Goal: Transaction & Acquisition: Book appointment/travel/reservation

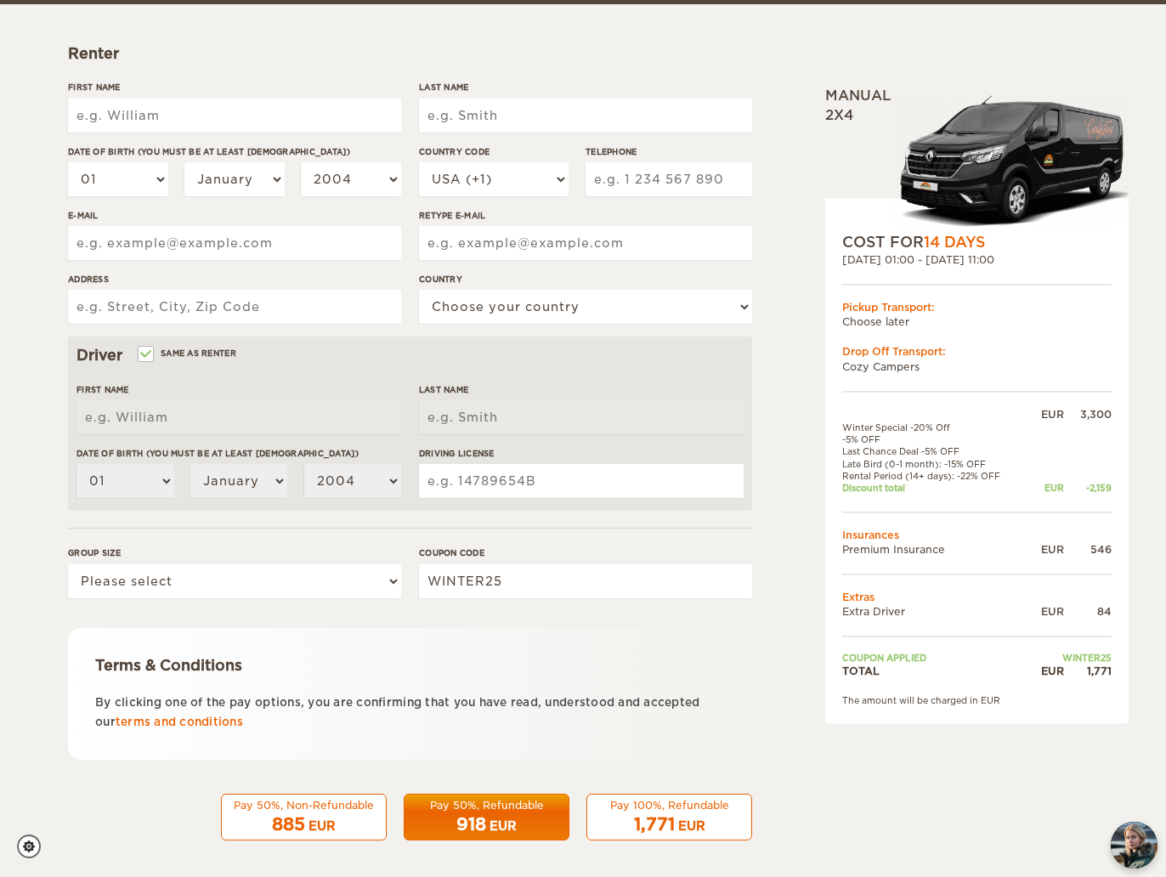
scroll to position [228, 0]
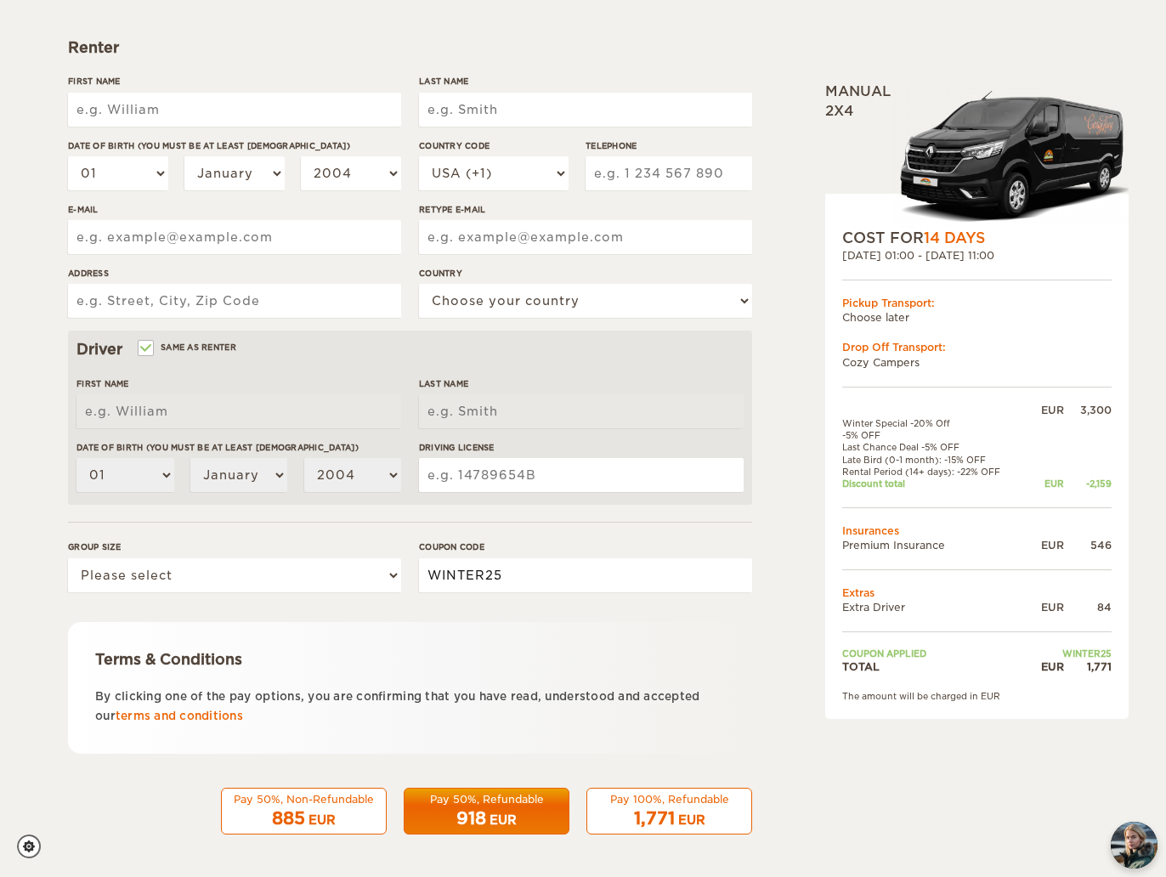
drag, startPoint x: 512, startPoint y: 574, endPoint x: 410, endPoint y: 557, distance: 104.2
click at [410, 557] on div "Group size Please select 1 2 3 Coupon code WINTER25" at bounding box center [410, 572] width 684 height 64
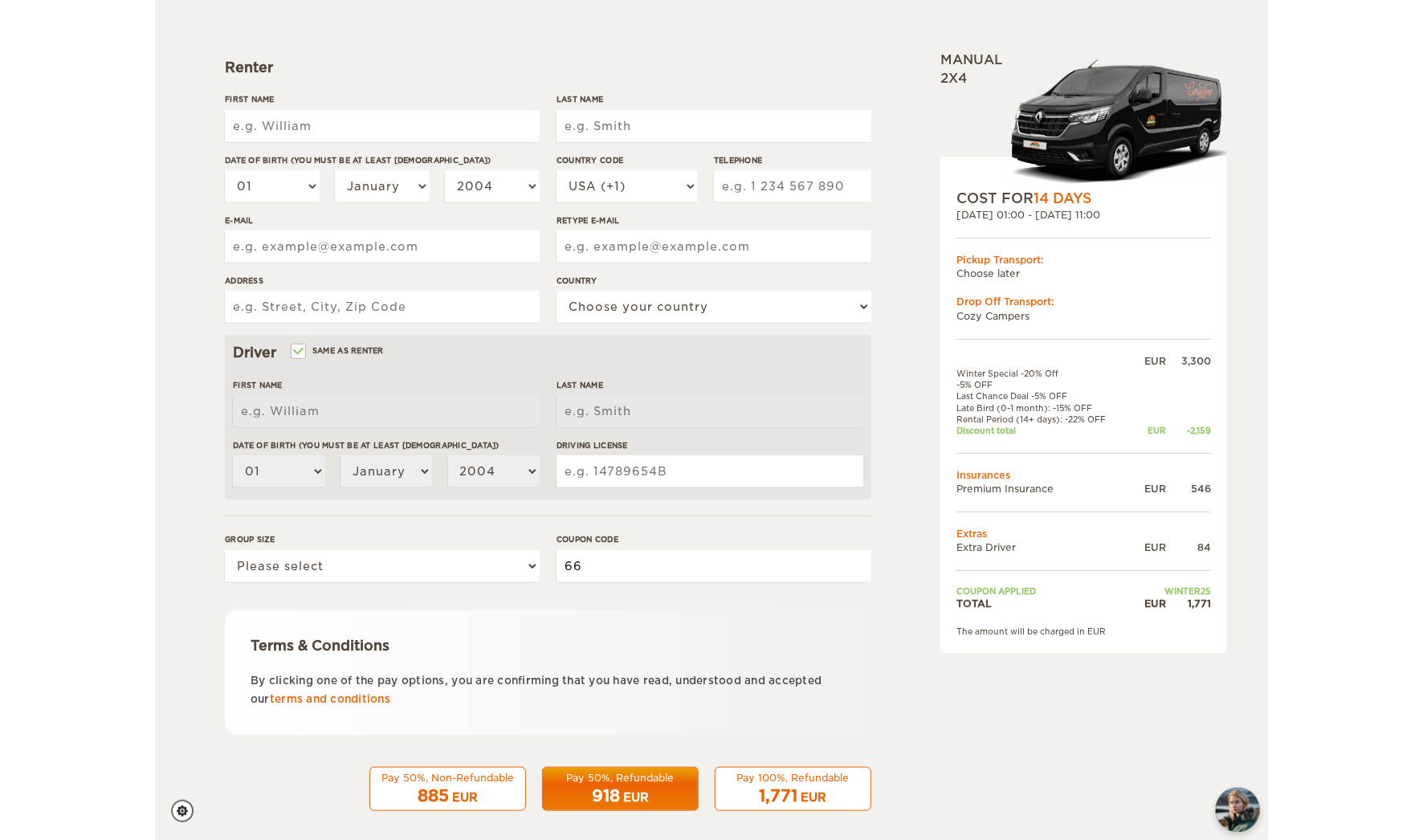
scroll to position [204, 0]
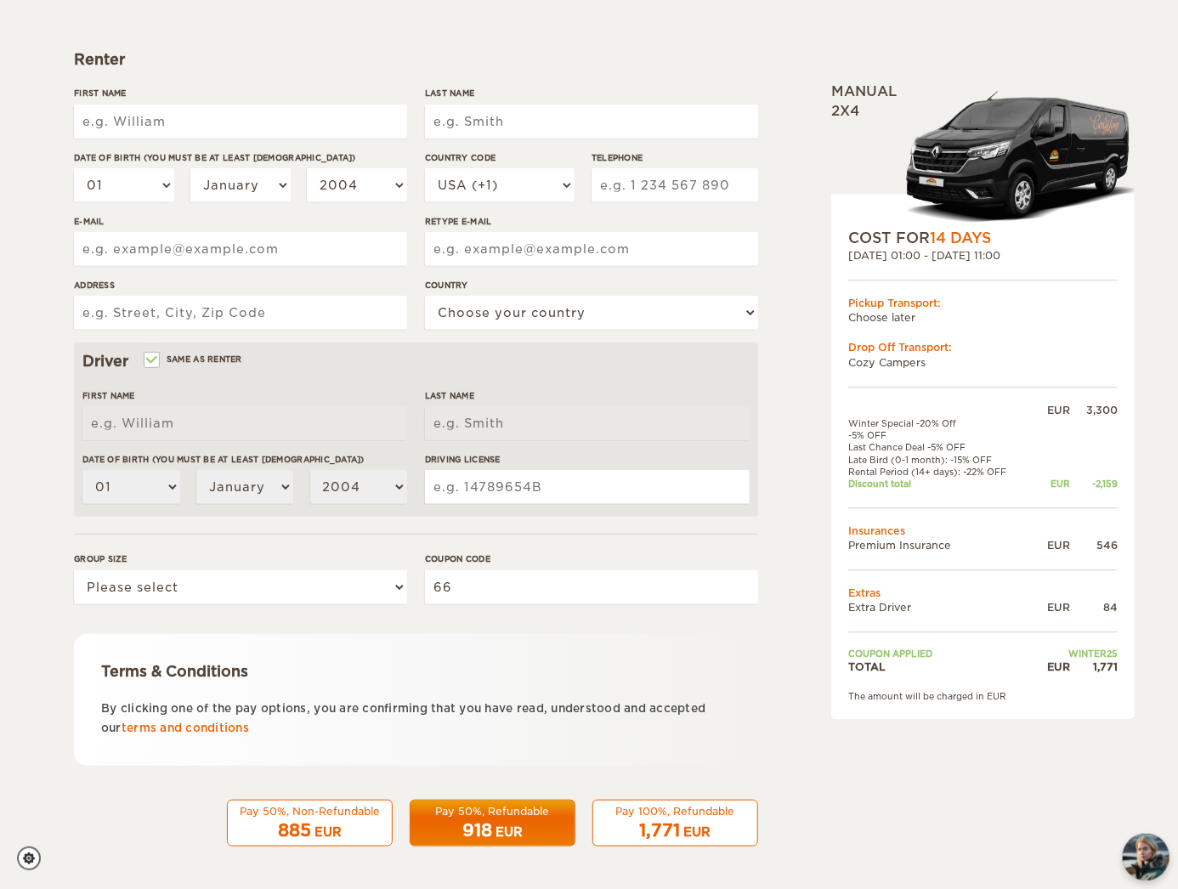
click at [1049, 173] on img at bounding box center [1016, 158] width 235 height 140
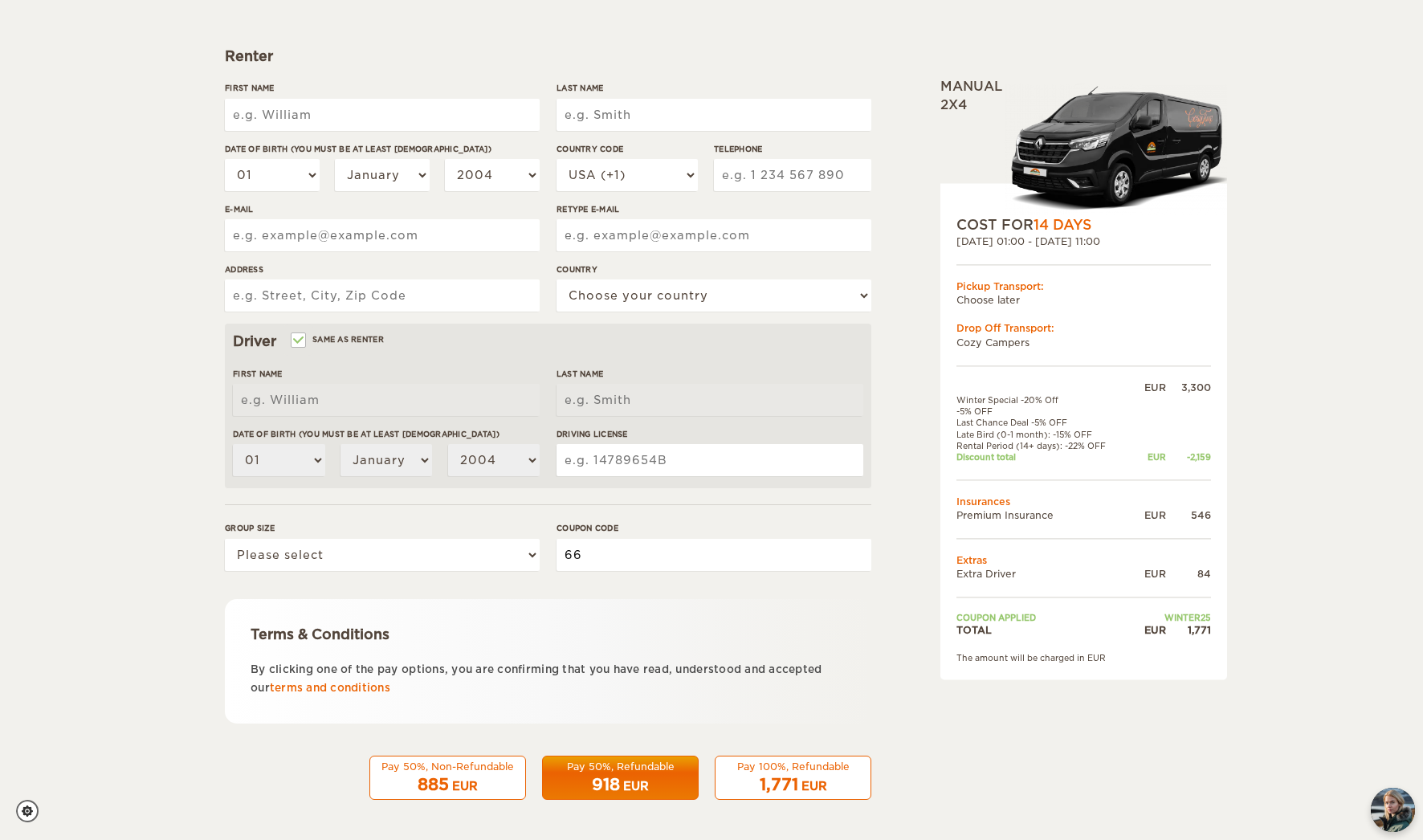
drag, startPoint x: 612, startPoint y: 557, endPoint x: 498, endPoint y: 555, distance: 114.0
click at [498, 555] on div "Group size Please select 1 2 3 Coupon code 66" at bounding box center [548, 552] width 646 height 60
paste input "EPICICELAND"
type input "EPICICELAND"
click at [480, 547] on select "Please select 1 2 3" at bounding box center [382, 555] width 315 height 32
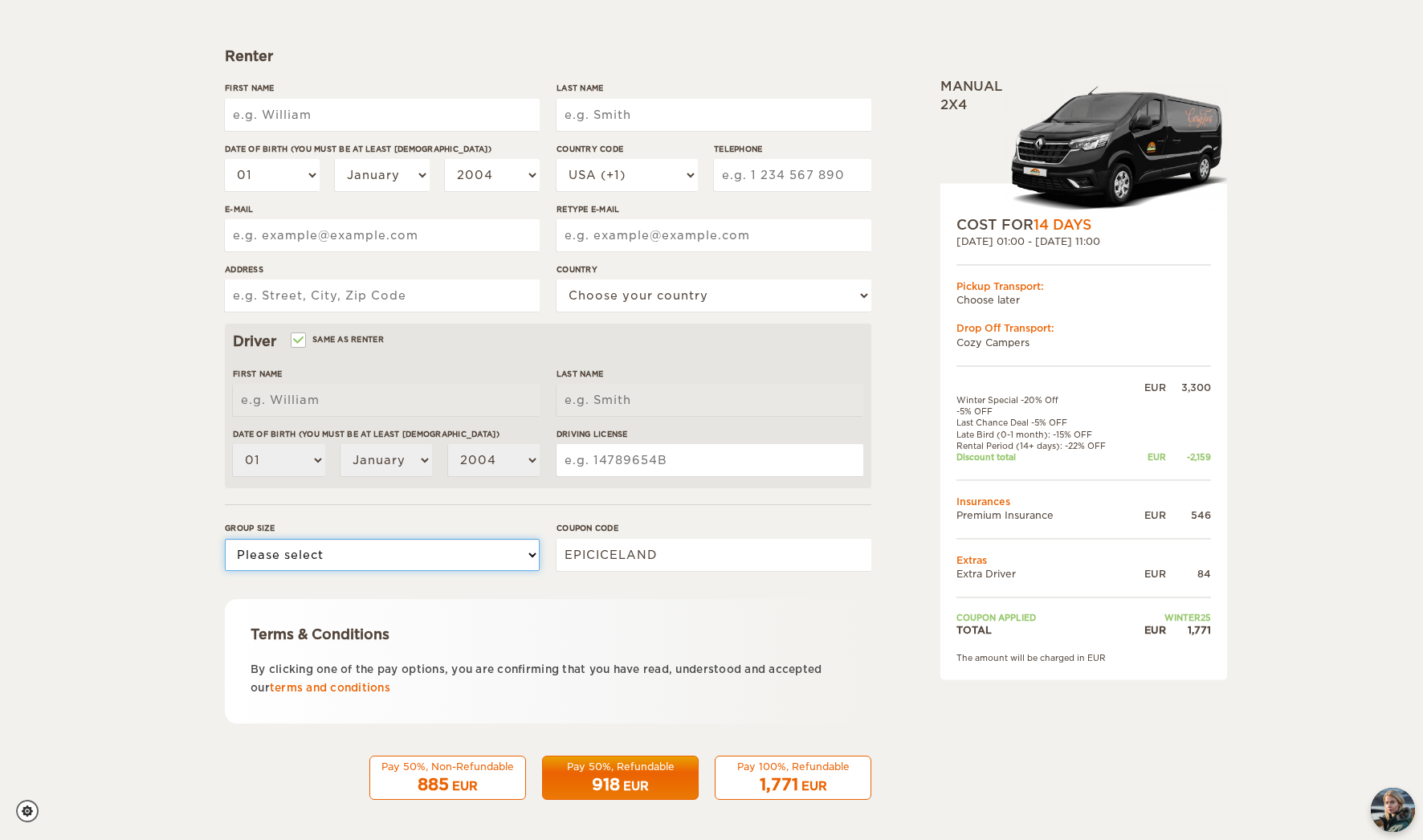
select select "2"
click at [225, 539] on select "Please select 1 2 3" at bounding box center [382, 555] width 315 height 32
click at [351, 120] on input "First Name" at bounding box center [382, 115] width 315 height 32
type input "[PERSON_NAME]"
type input "[DEMOGRAPHIC_DATA]"
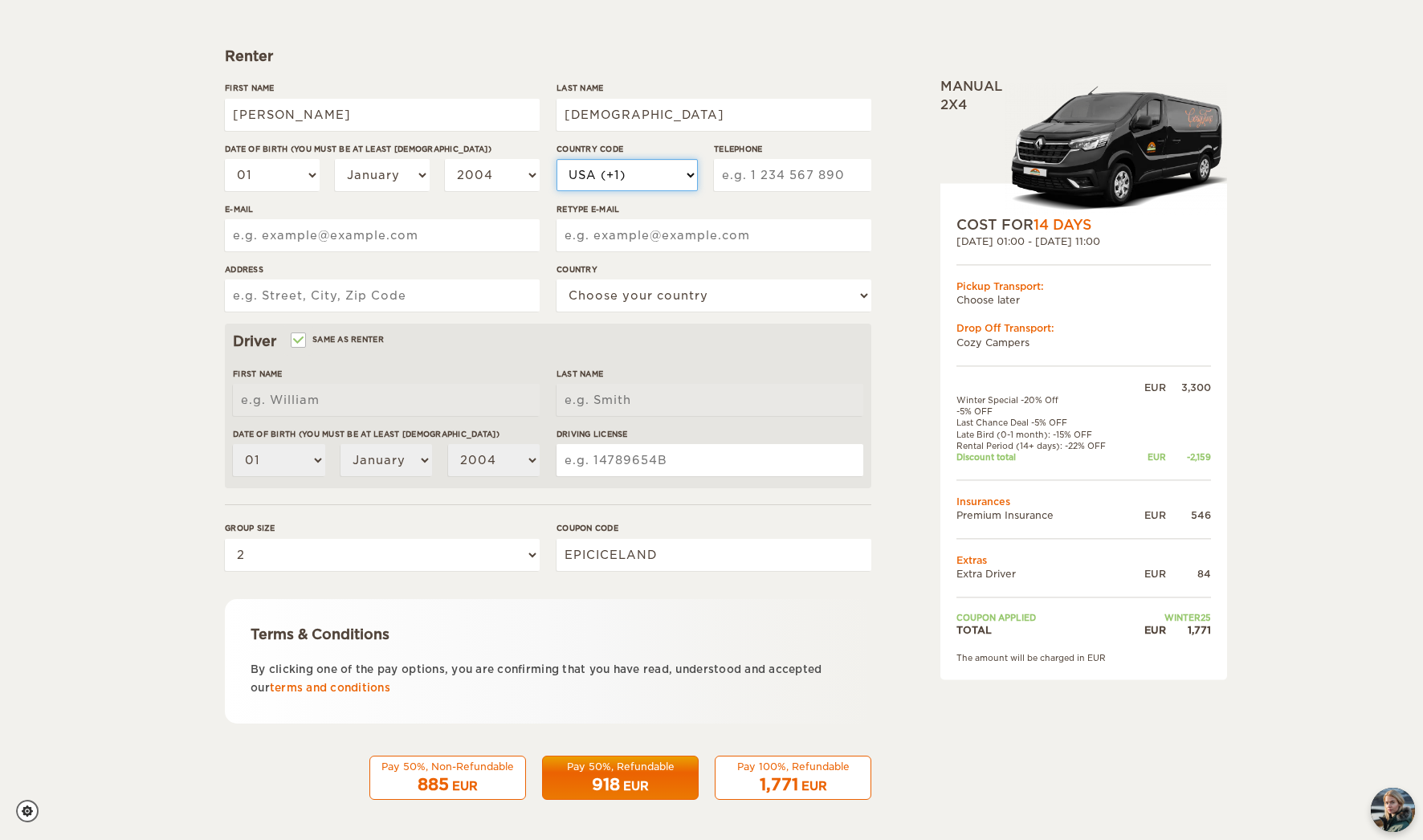
select select "351"
type input "925089996"
type input "[EMAIL_ADDRESS][DOMAIN_NAME]"
type input "Caminho do Areeiro baixo 7"
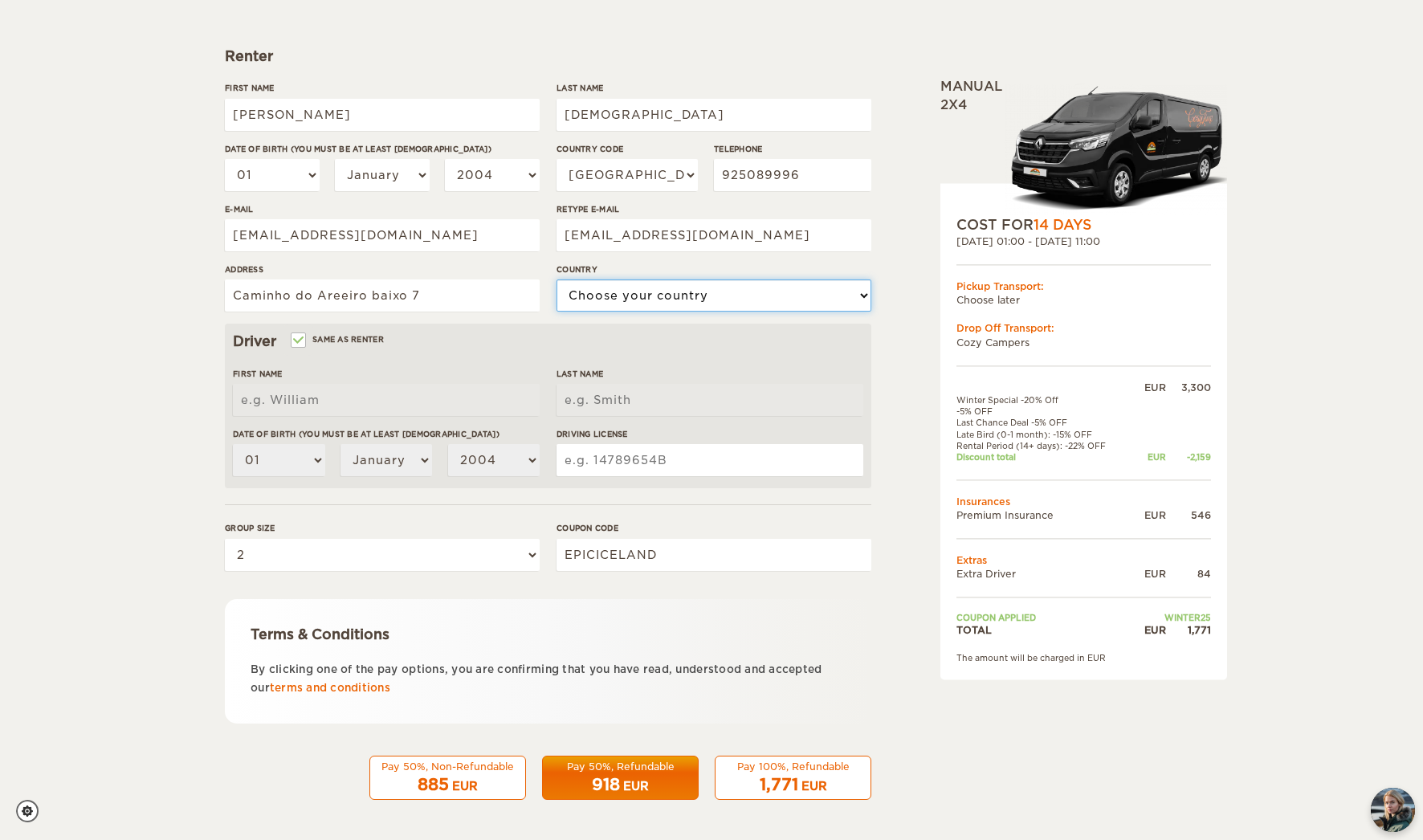
select select "167"
type input "[PERSON_NAME]"
type input "[DEMOGRAPHIC_DATA]"
click at [785, 780] on span "1,771" at bounding box center [779, 784] width 39 height 19
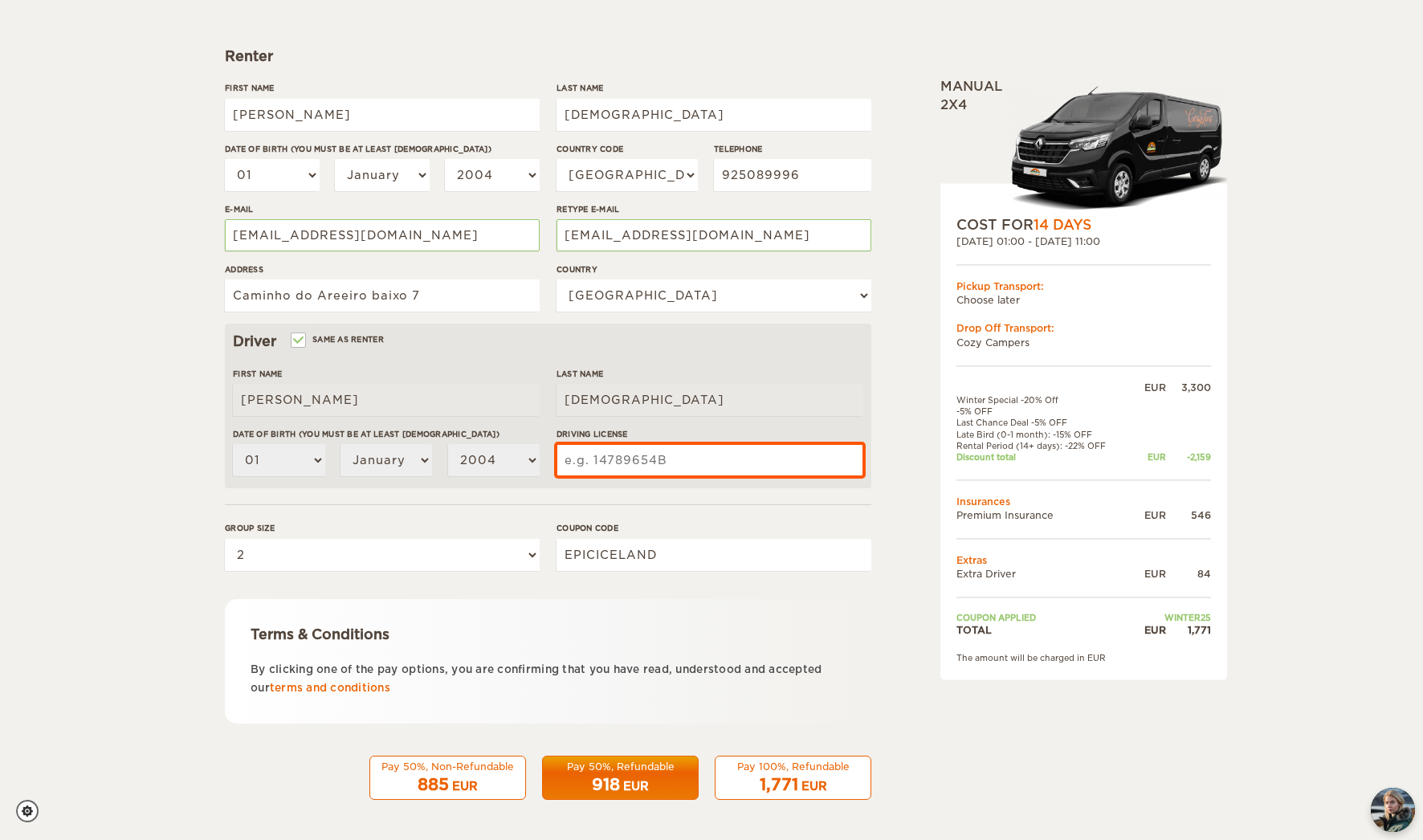
click at [642, 455] on input "Driving License" at bounding box center [710, 460] width 307 height 32
type input "m"
type input "M-1519023"
click at [843, 763] on div "Pay 100%, Refundable" at bounding box center [793, 766] width 136 height 13
click at [805, 764] on div "Pay 100%, Refundable" at bounding box center [793, 766] width 136 height 13
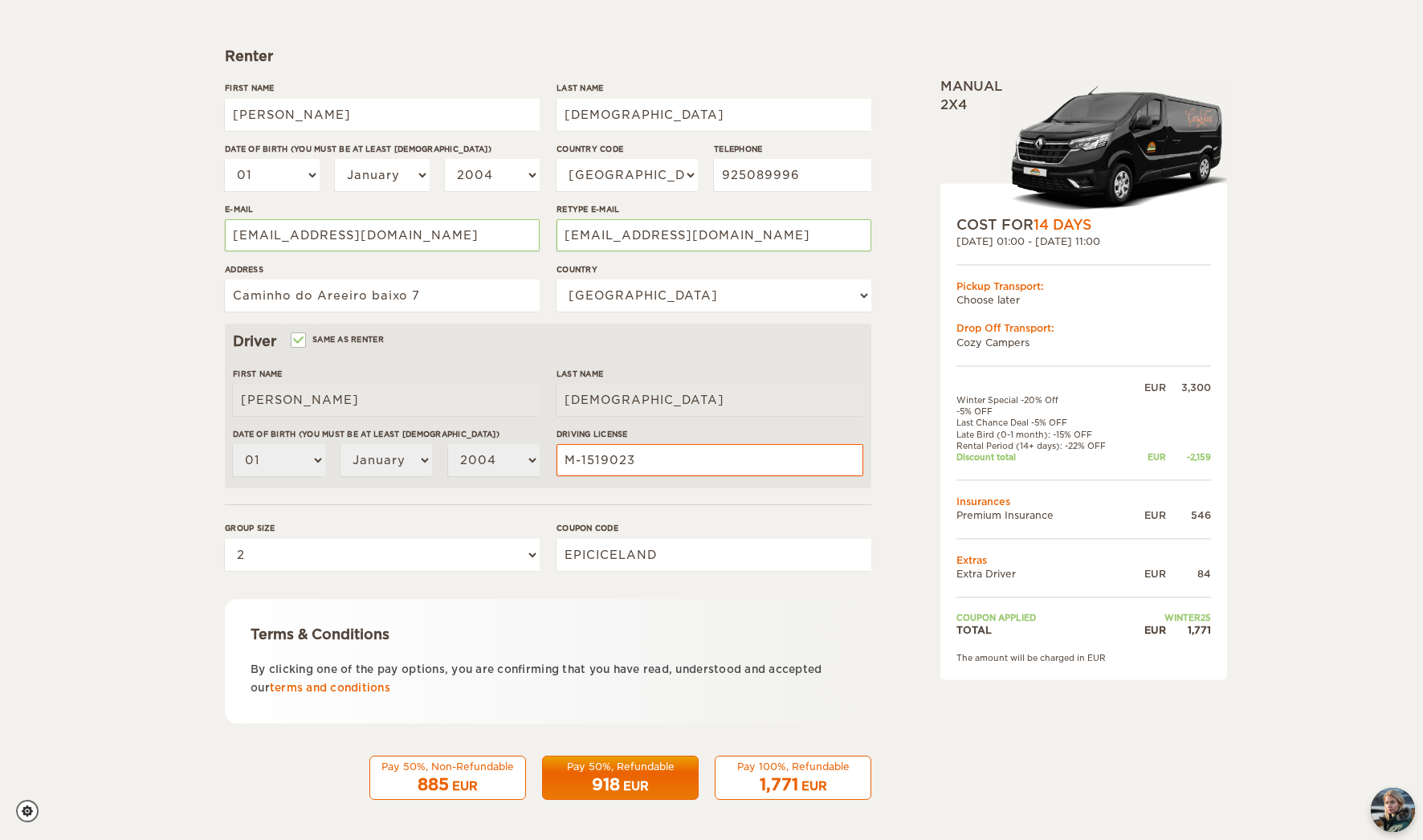
click at [805, 764] on div "Pay 100%, Refundable" at bounding box center [793, 766] width 136 height 13
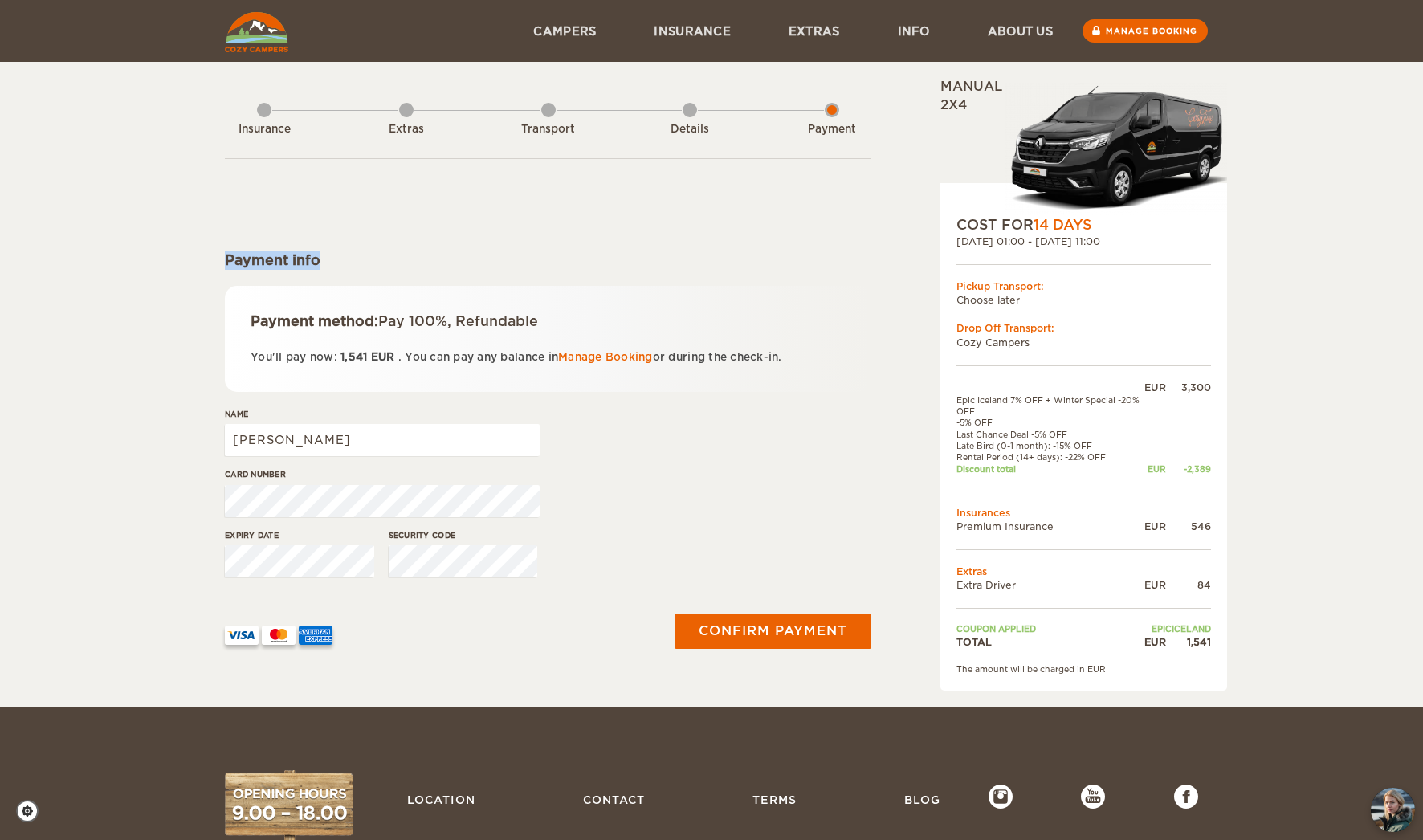
drag, startPoint x: 320, startPoint y: 262, endPoint x: 224, endPoint y: 255, distance: 96.3
click at [224, 255] on div "Expand Collapse Total 1,541 EUR Manual 2x4 COST FOR 14 Days 06. Oct 2025 01:00 …" at bounding box center [712, 384] width 992 height 612
drag, startPoint x: 224, startPoint y: 255, endPoint x: 262, endPoint y: 258, distance: 38.1
click at [262, 258] on div "Payment info" at bounding box center [548, 260] width 646 height 19
click at [283, 261] on div "Payment info" at bounding box center [548, 260] width 646 height 19
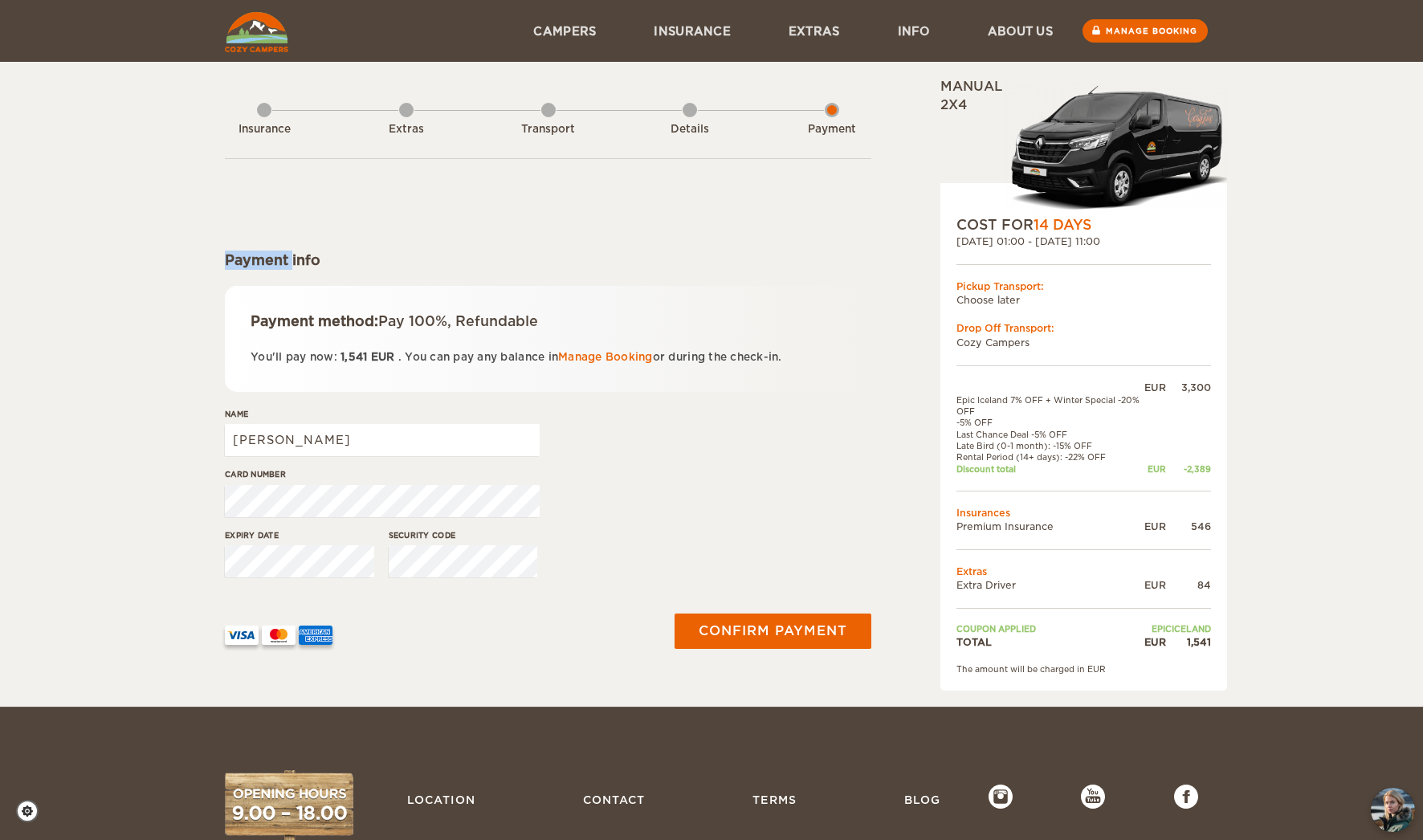
click at [283, 261] on div "Payment info" at bounding box center [548, 260] width 646 height 19
click at [283, 261] on div "Payment info" at bounding box center [548, 260] width 646 height 19
drag, startPoint x: 283, startPoint y: 261, endPoint x: 334, endPoint y: 265, distance: 51.2
click at [334, 265] on div "Payment info" at bounding box center [548, 260] width 646 height 19
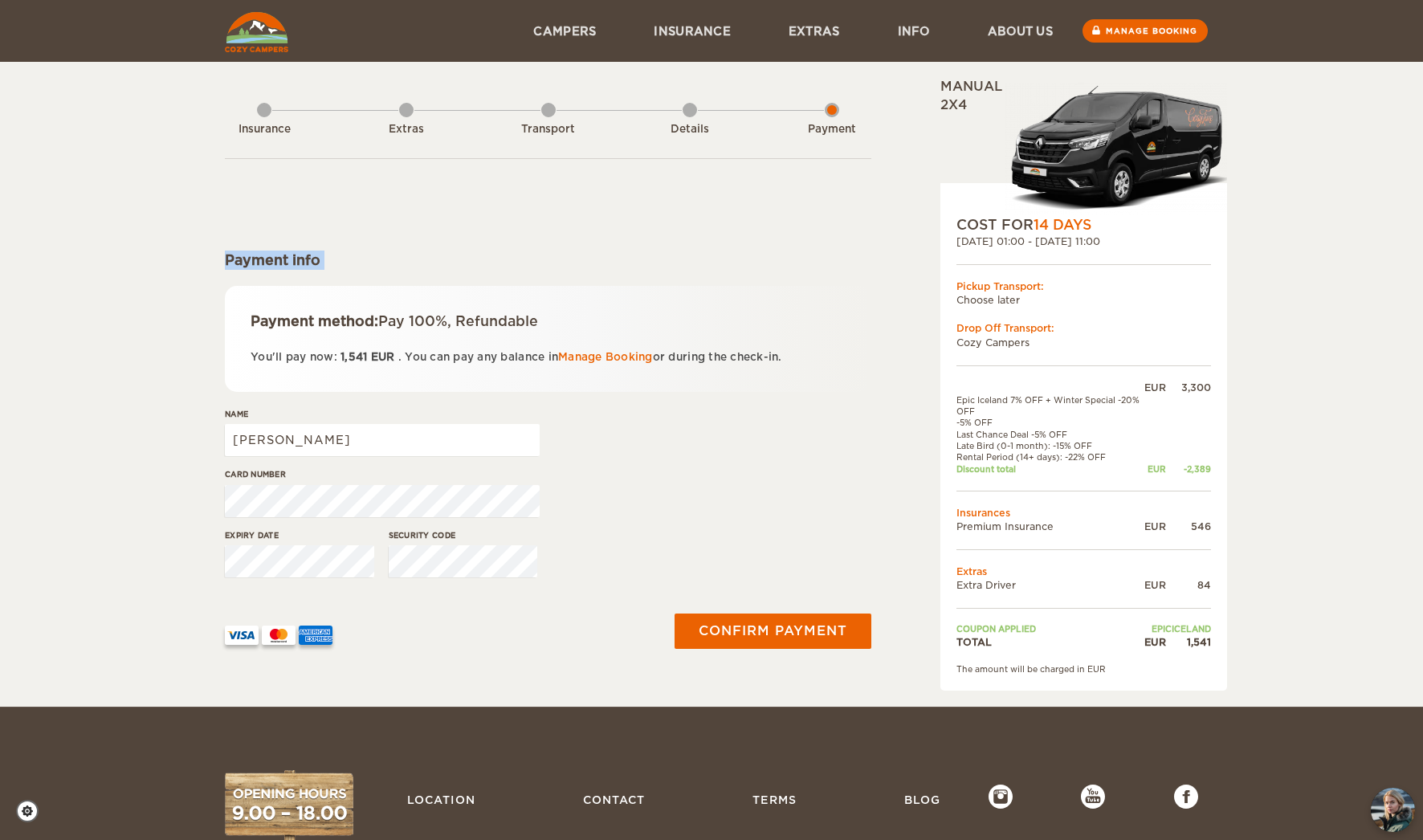
click at [317, 263] on div "Payment info" at bounding box center [548, 260] width 646 height 19
drag, startPoint x: 317, startPoint y: 260, endPoint x: 227, endPoint y: 256, distance: 90.1
click at [227, 256] on div "Payment info" at bounding box center [548, 260] width 646 height 19
click at [233, 256] on div "Payment info" at bounding box center [548, 260] width 646 height 19
click at [263, 259] on div "Payment info" at bounding box center [548, 260] width 646 height 19
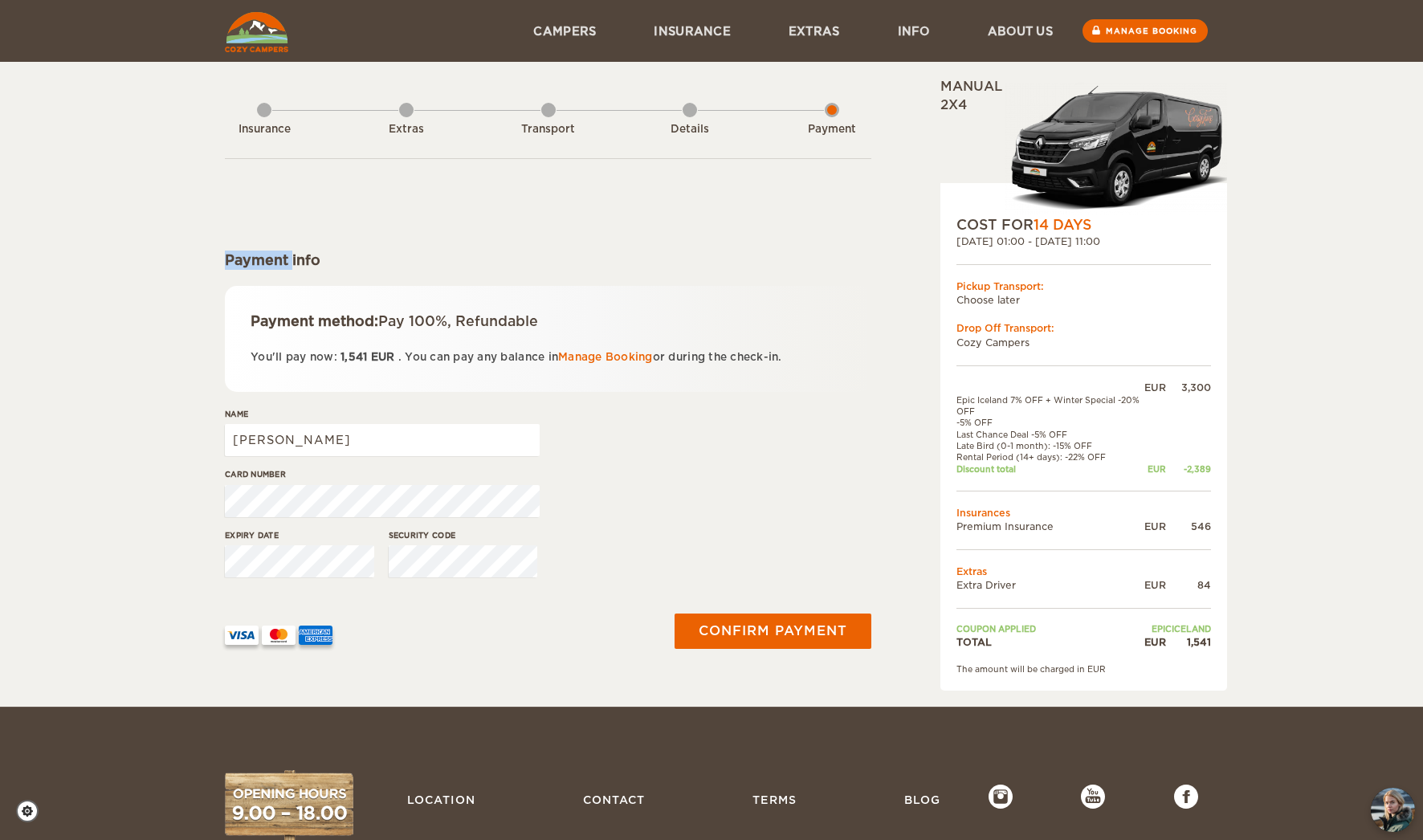
click at [263, 259] on div "Payment info" at bounding box center [548, 260] width 646 height 19
click at [1016, 190] on img at bounding box center [1115, 149] width 222 height 132
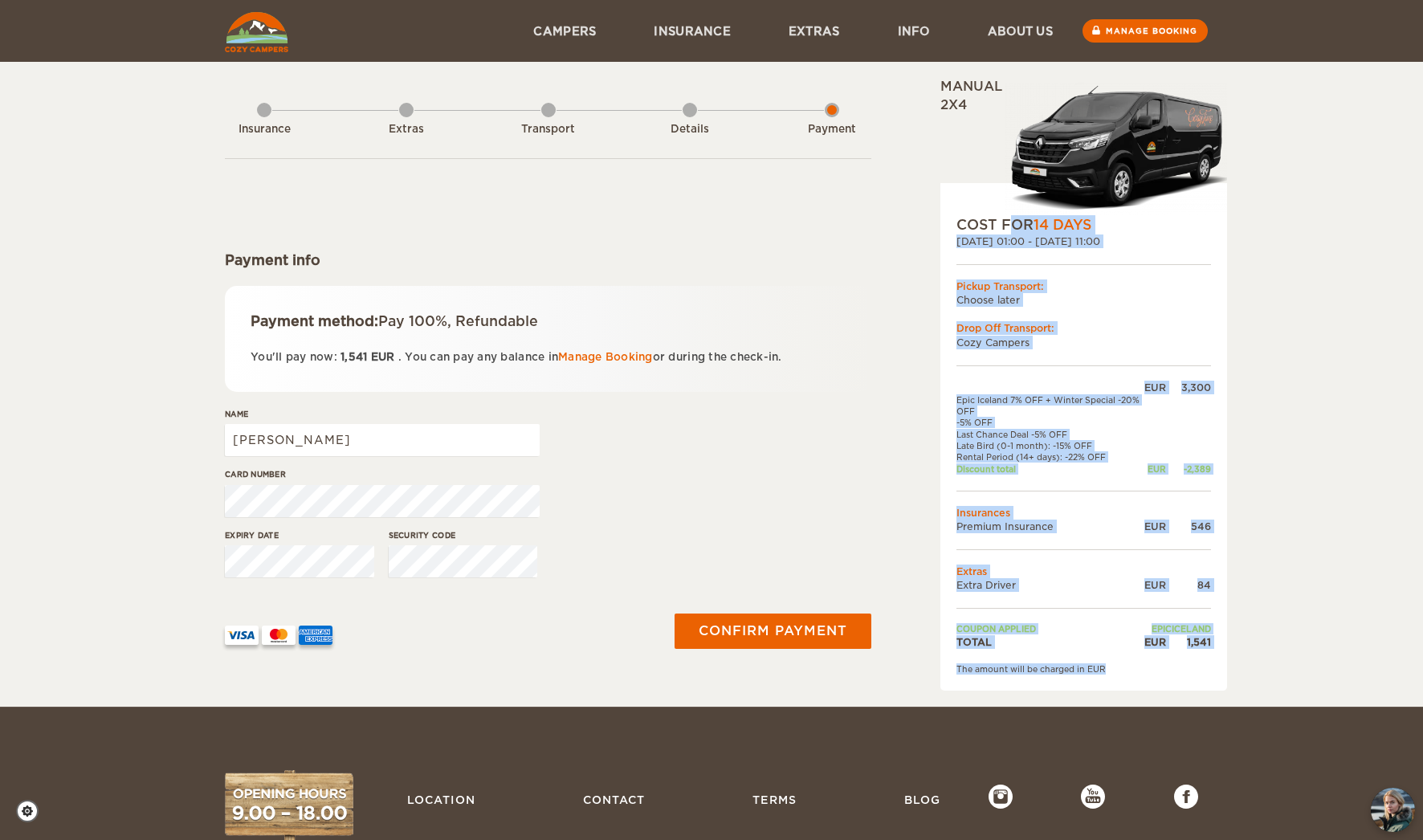
drag, startPoint x: 1146, startPoint y: 668, endPoint x: 961, endPoint y: 228, distance: 477.3
click at [961, 228] on div "COST FOR 14 Days 06. Oct 2025 01:00 - 19. Oct 2025 11:00 Pickup Transport: Choo…" at bounding box center [1083, 437] width 286 height 507
copy div "COST FOR 14 Days 06. Oct 2025 01:00 - 19. Oct 2025 11:00 Pickup Transport: Choo…"
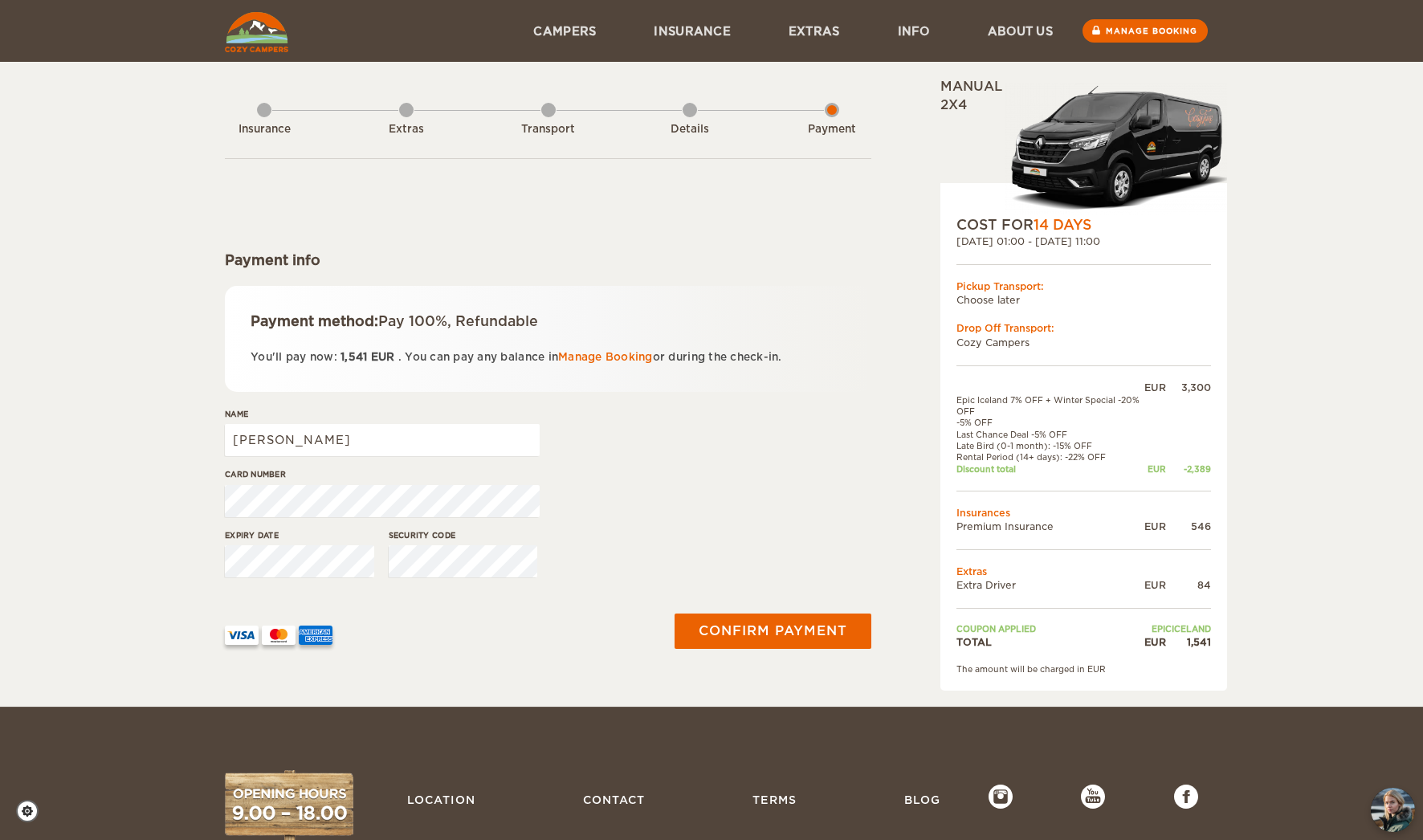
click at [259, 111] on div "Insurance" at bounding box center [264, 126] width 14 height 64
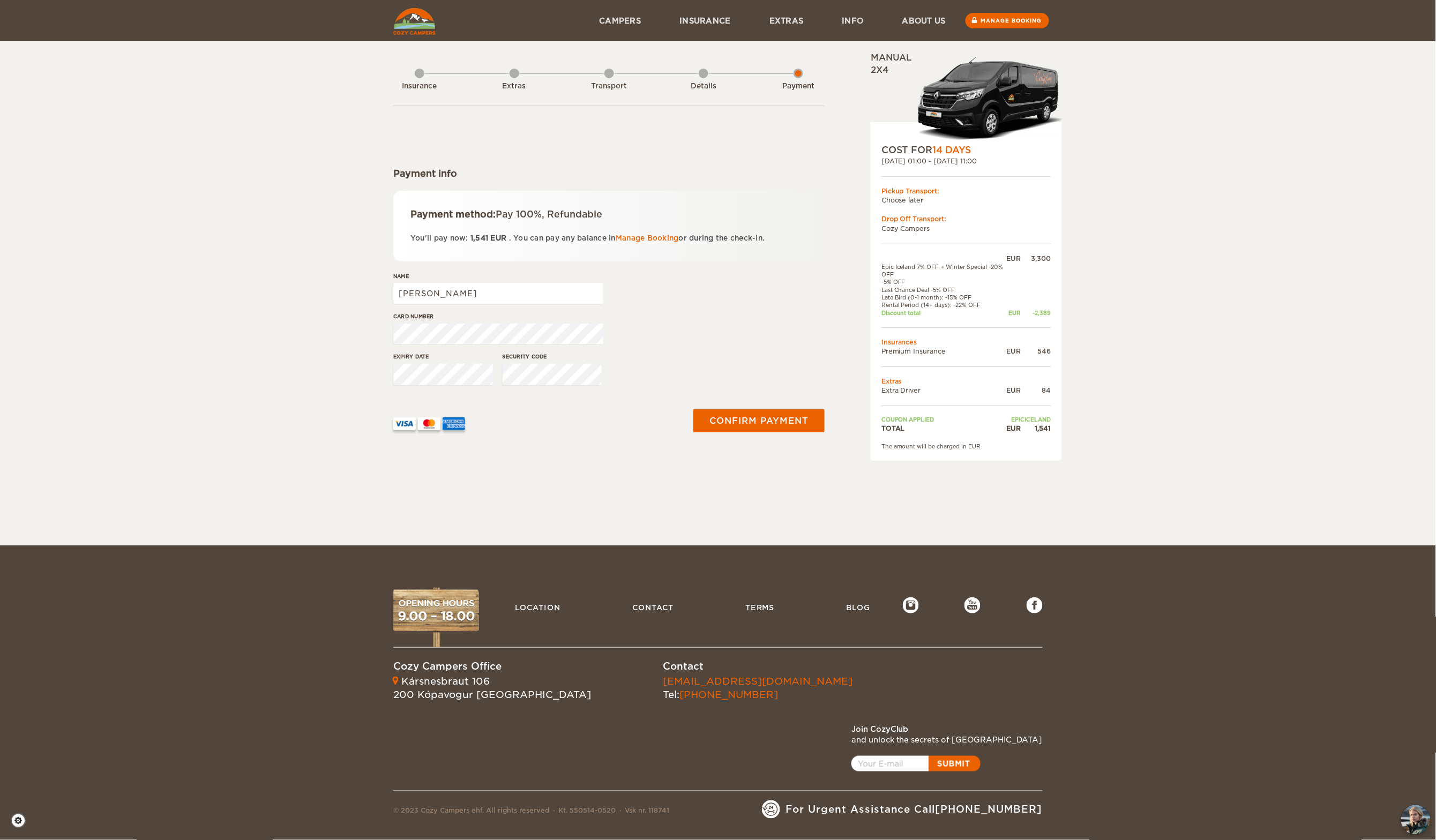
click at [702, 76] on div "Details" at bounding box center [703, 84] width 9 height 43
click at [610, 86] on div "Transport" at bounding box center [609, 86] width 59 height 10
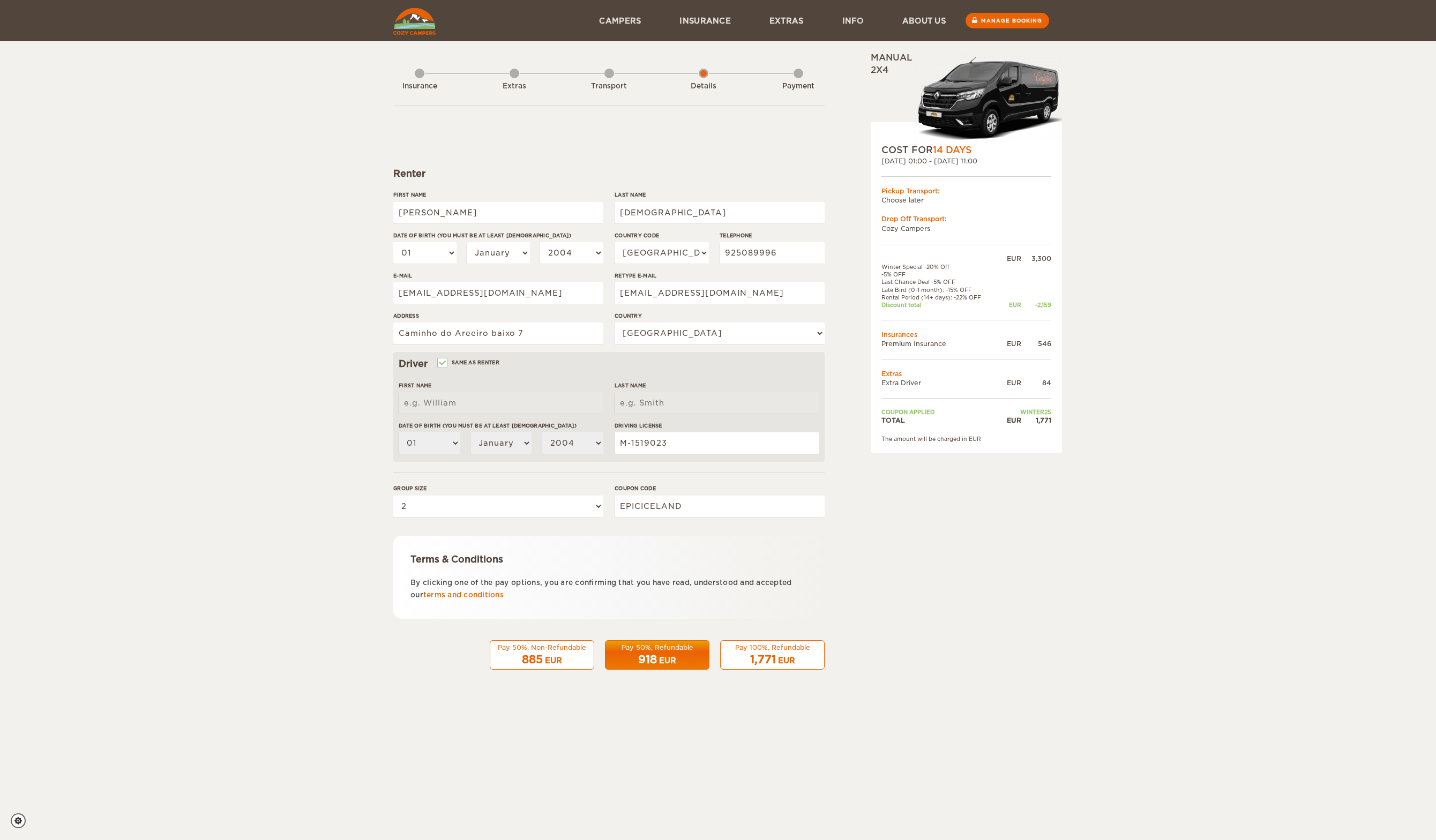
select select "351"
select select "167"
select select "2"
select select "351"
select select "167"
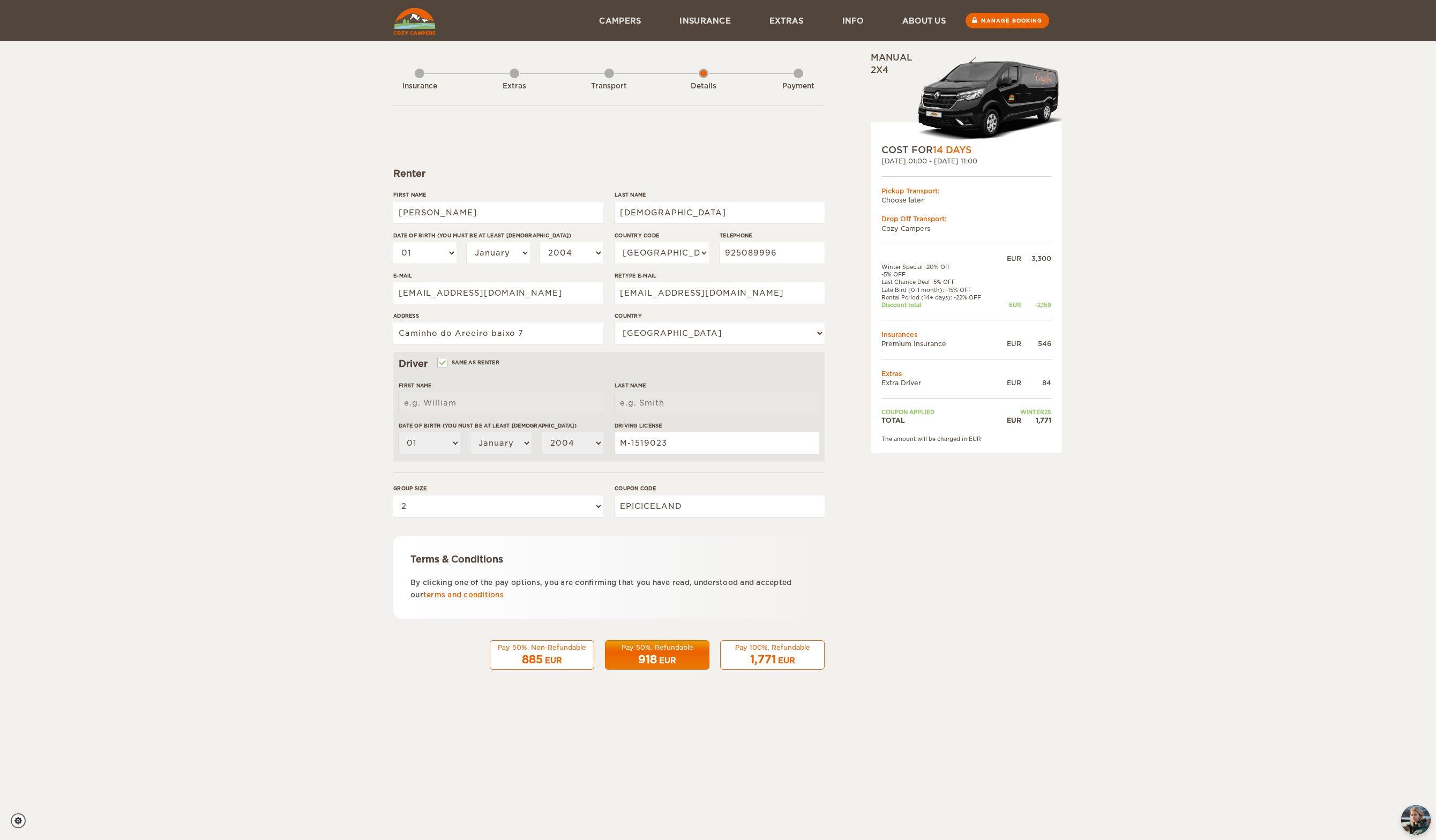
select select "2"
